Goal: Book appointment/travel/reservation

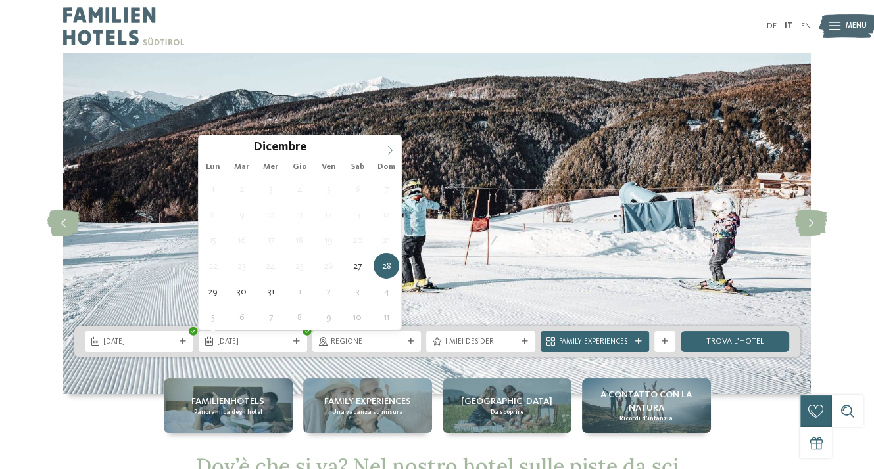
type input "****"
click at [389, 145] on span at bounding box center [390, 146] width 22 height 22
type div "03.01.2026"
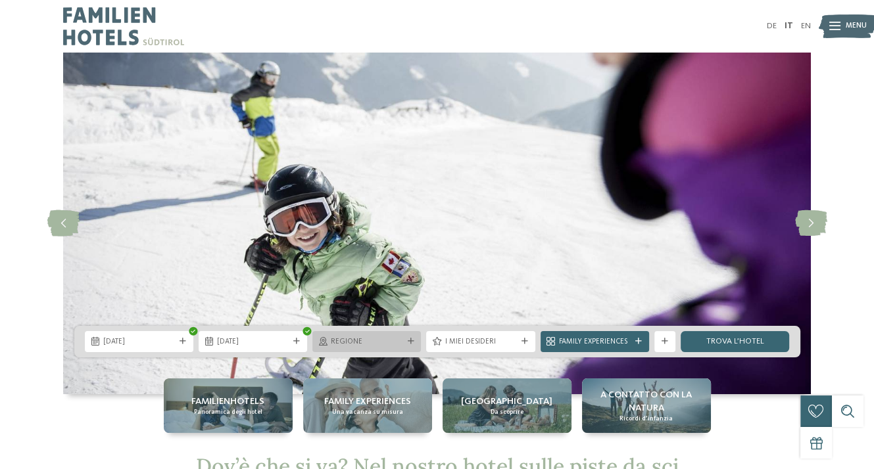
click at [355, 347] on span "Regione" at bounding box center [367, 342] width 72 height 11
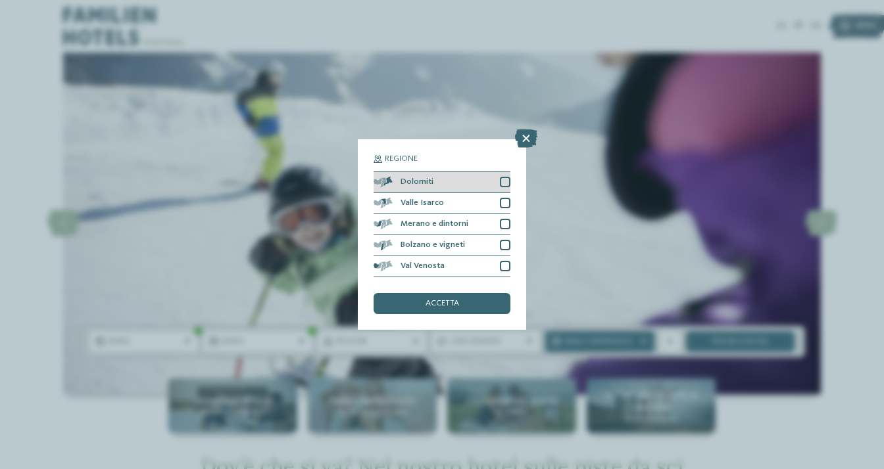
click at [505, 183] on div at bounding box center [505, 182] width 11 height 11
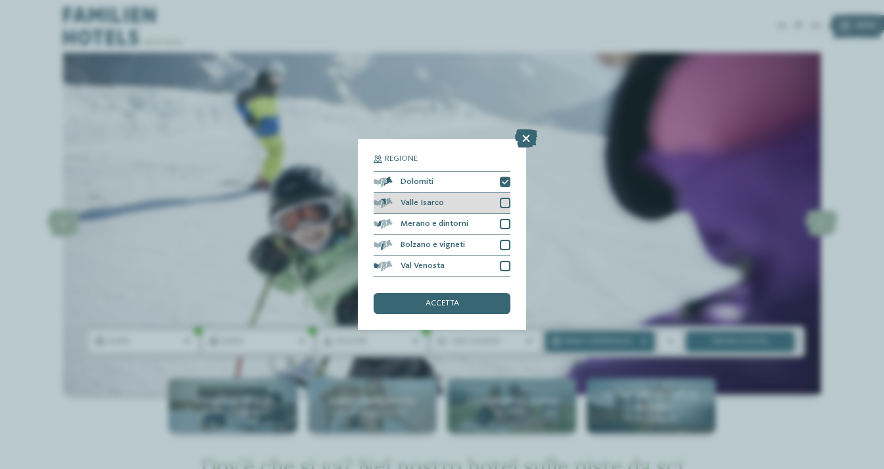
click at [502, 207] on div at bounding box center [505, 203] width 11 height 11
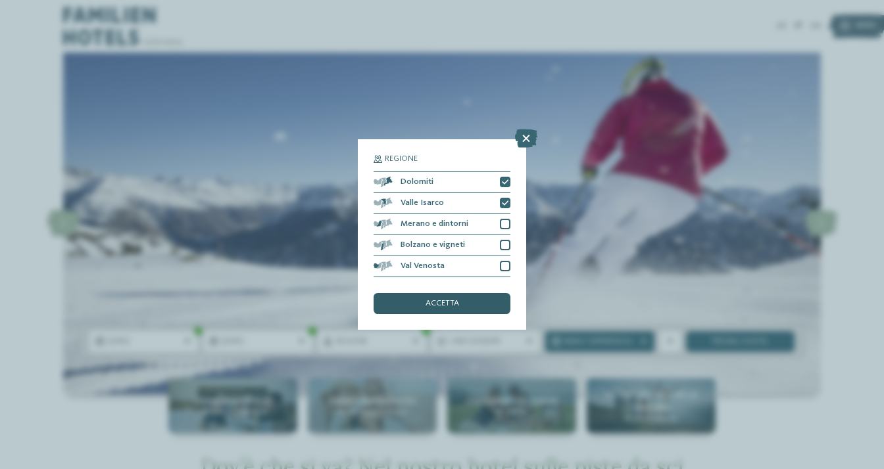
click at [455, 305] on span "accetta" at bounding box center [442, 304] width 34 height 9
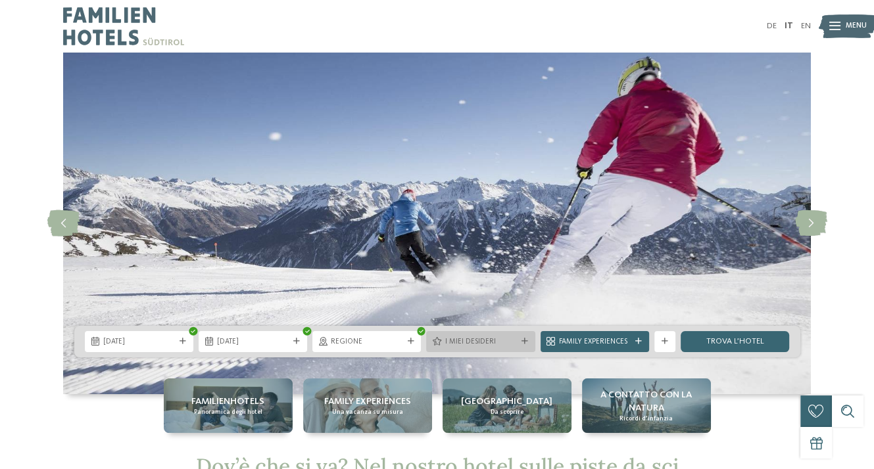
click at [454, 348] on div "I miei desideri" at bounding box center [480, 341] width 108 height 21
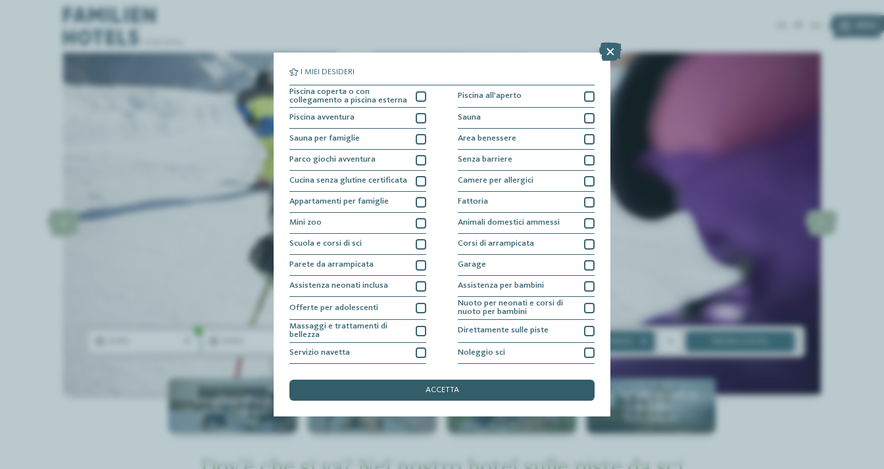
click at [430, 397] on div "accetta" at bounding box center [441, 390] width 305 height 21
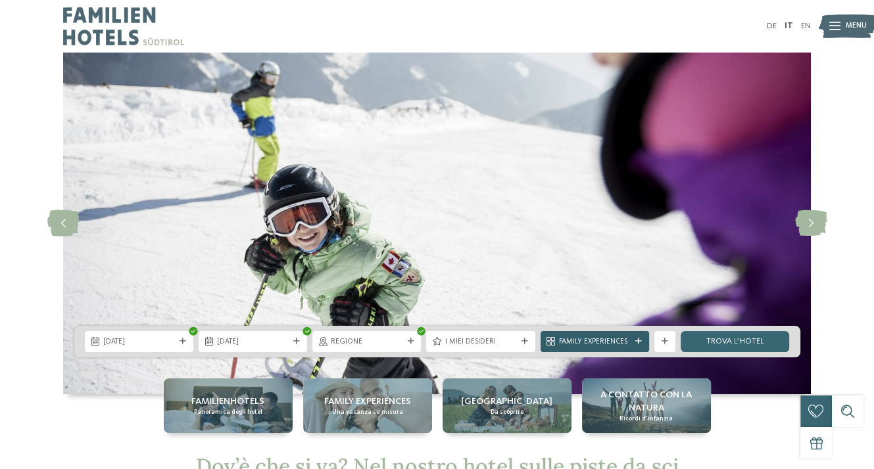
click at [638, 343] on icon at bounding box center [638, 342] width 7 height 7
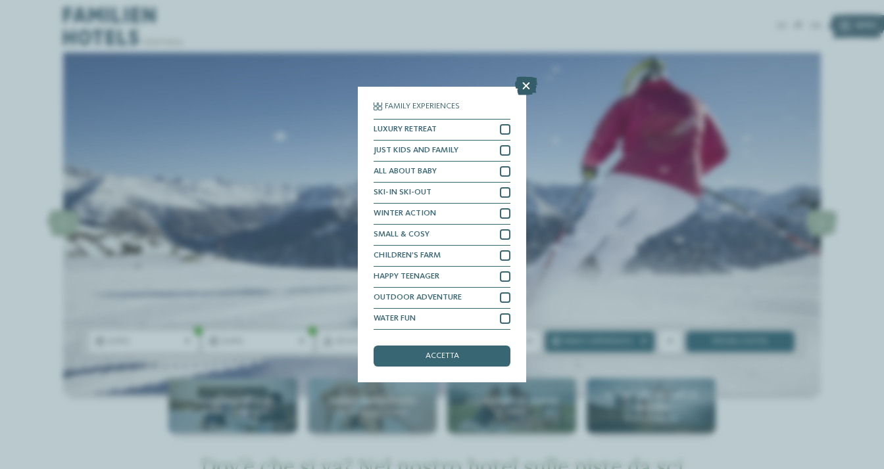
click at [529, 89] on icon at bounding box center [526, 86] width 22 height 18
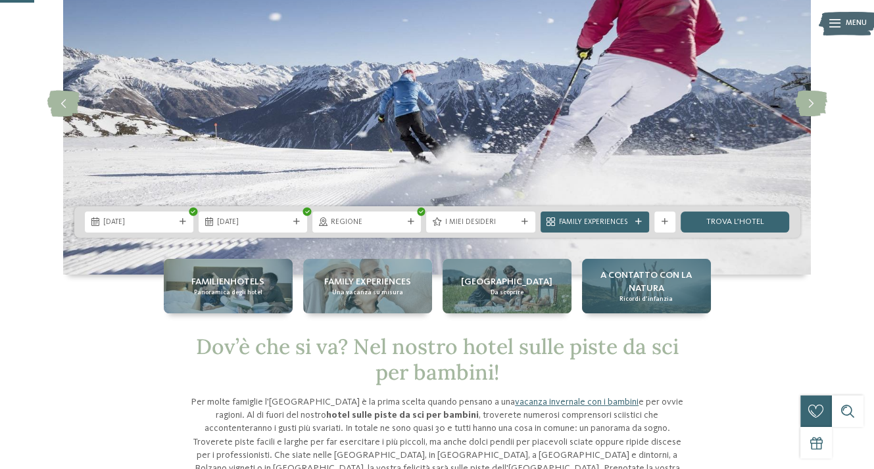
scroll to position [132, 0]
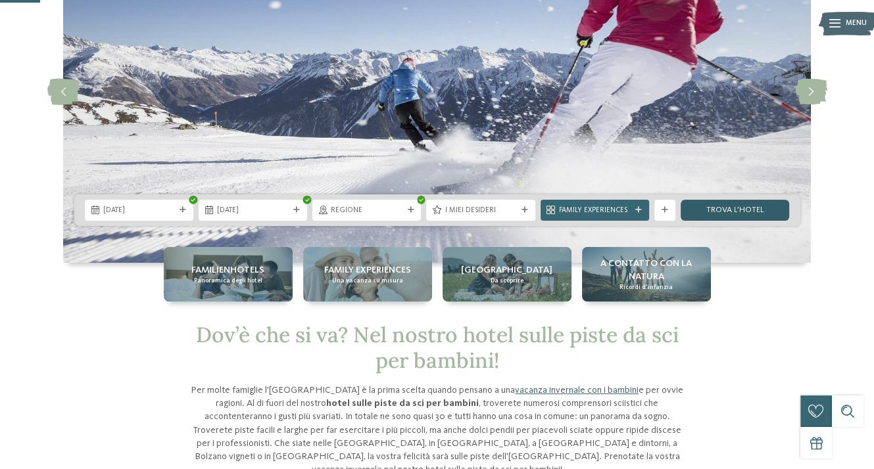
click at [722, 210] on link "trova l’hotel" at bounding box center [735, 210] width 108 height 21
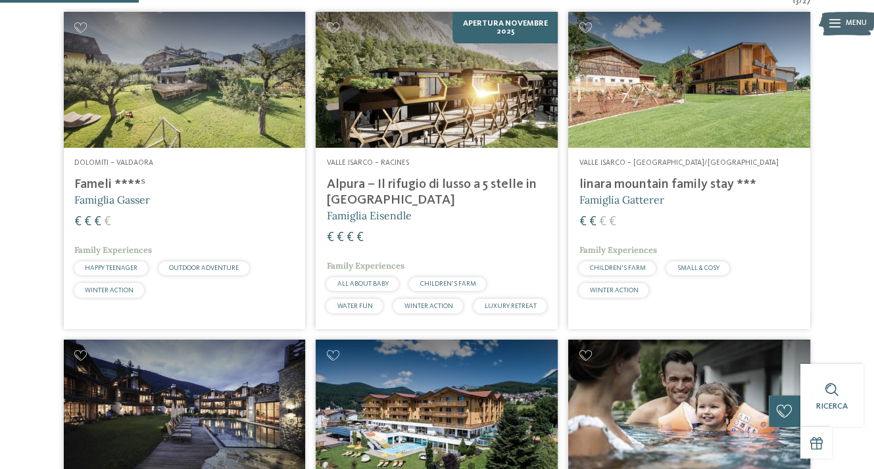
scroll to position [325, 0]
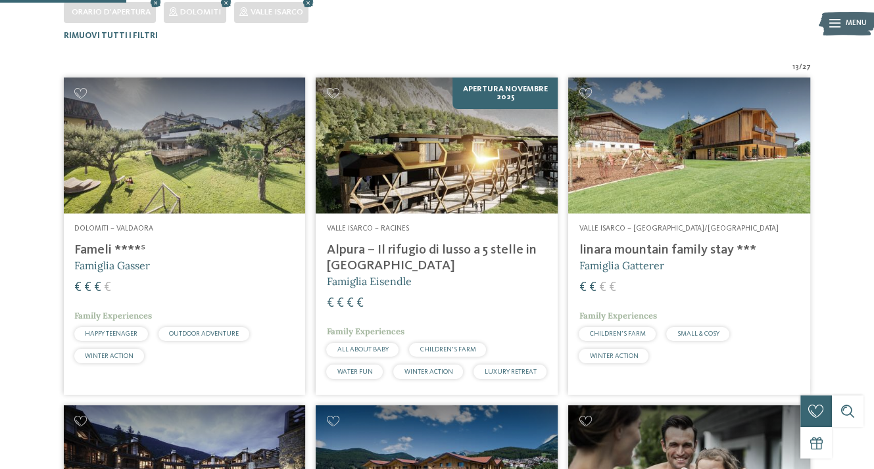
click at [230, 154] on img at bounding box center [185, 146] width 242 height 136
click at [689, 247] on h4 "linara mountain family stay ***" at bounding box center [689, 251] width 221 height 16
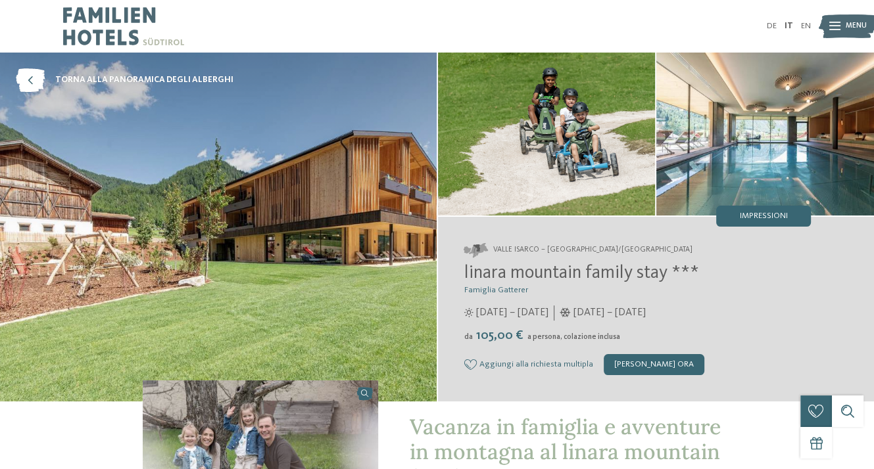
click at [825, 30] on img at bounding box center [848, 26] width 58 height 29
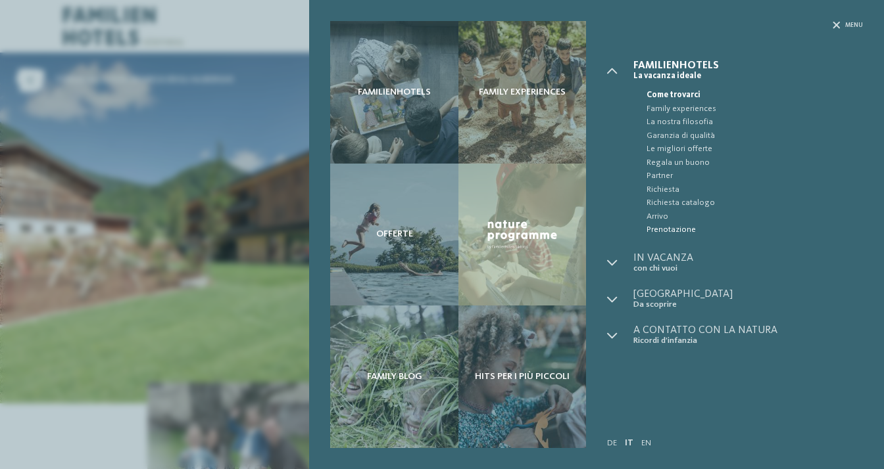
click at [679, 227] on span "Prenotazione" at bounding box center [754, 230] width 216 height 13
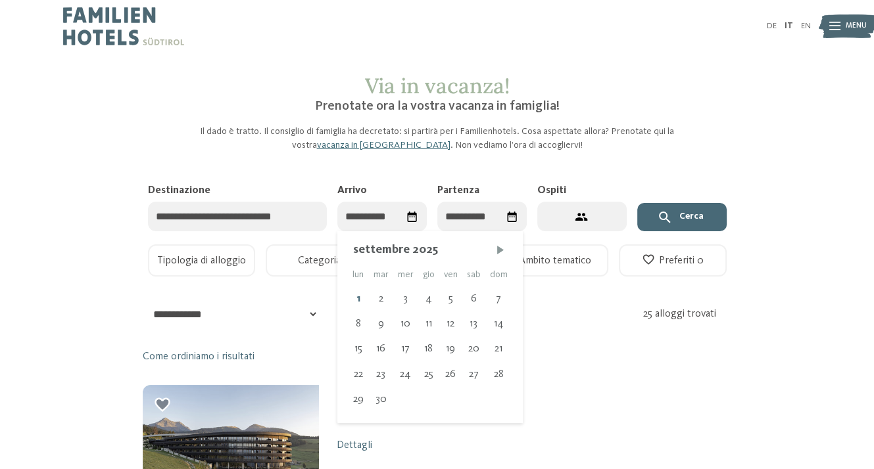
click at [392, 222] on input "Arrivo" at bounding box center [381, 217] width 89 height 30
click at [502, 249] on span "Mese successivo" at bounding box center [500, 249] width 13 height 13
click at [502, 249] on span "Mese successivo" at bounding box center [501, 249] width 13 height 13
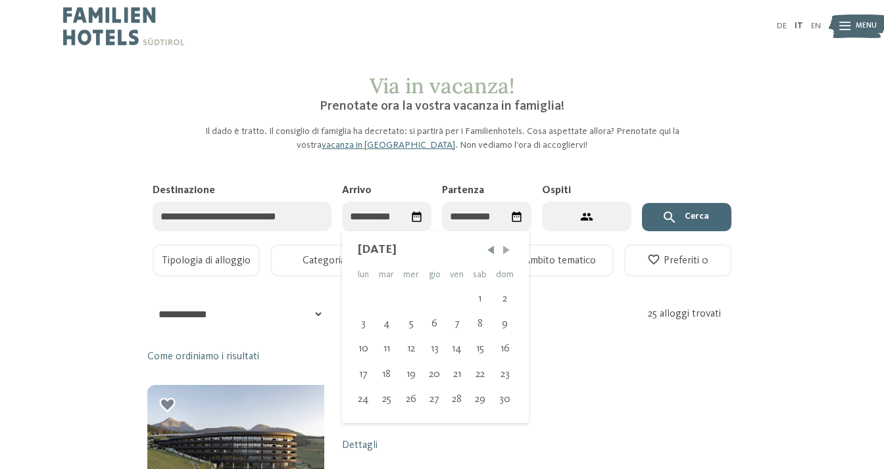
click at [0, 0] on div "* ****** ******* ******** ****** Titolo Nome [GEOGRAPHIC_DATA] E-mail" at bounding box center [0, 0] width 0 height 0
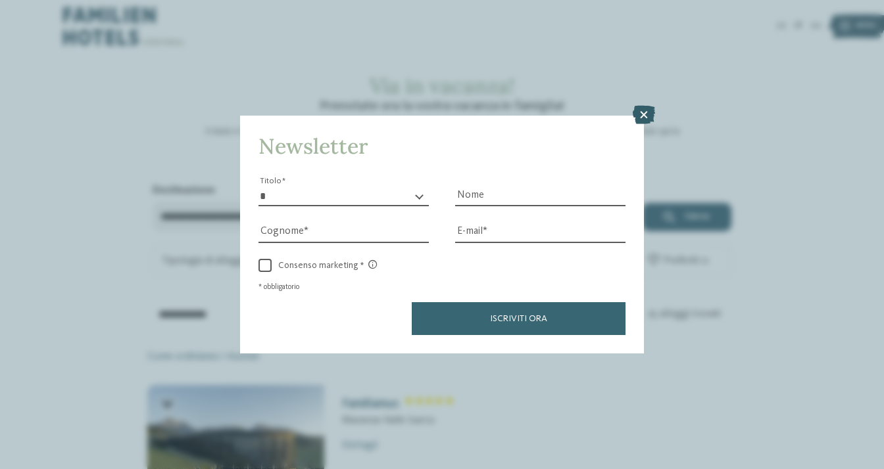
click at [640, 119] on icon at bounding box center [644, 115] width 22 height 18
